Goal: Transaction & Acquisition: Purchase product/service

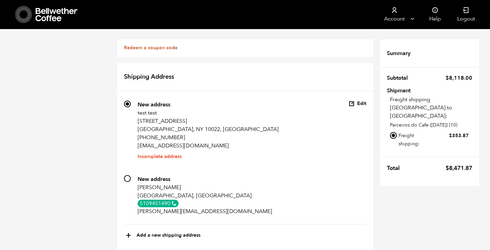
click at [45, 14] on icon at bounding box center [57, 15] width 43 height 14
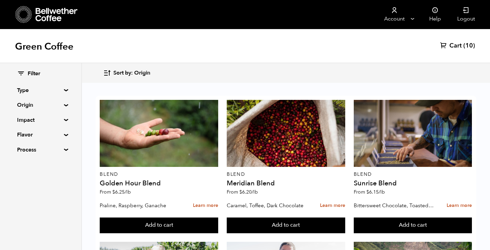
click at [452, 44] on span "Cart" at bounding box center [456, 46] width 12 height 8
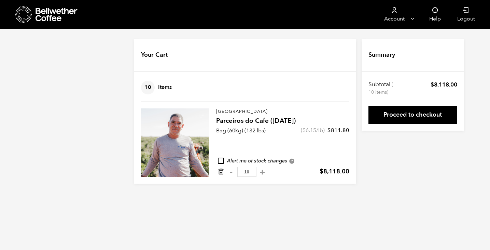
click at [219, 174] on icon "Remove from cart" at bounding box center [221, 171] width 7 height 7
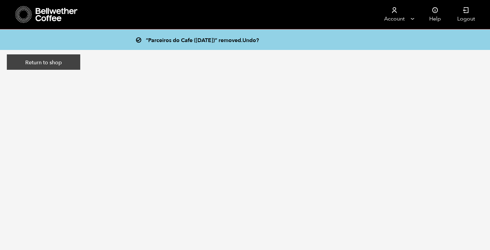
click at [41, 69] on link "Return to shop" at bounding box center [43, 62] width 73 height 16
